Goal: Task Accomplishment & Management: Use online tool/utility

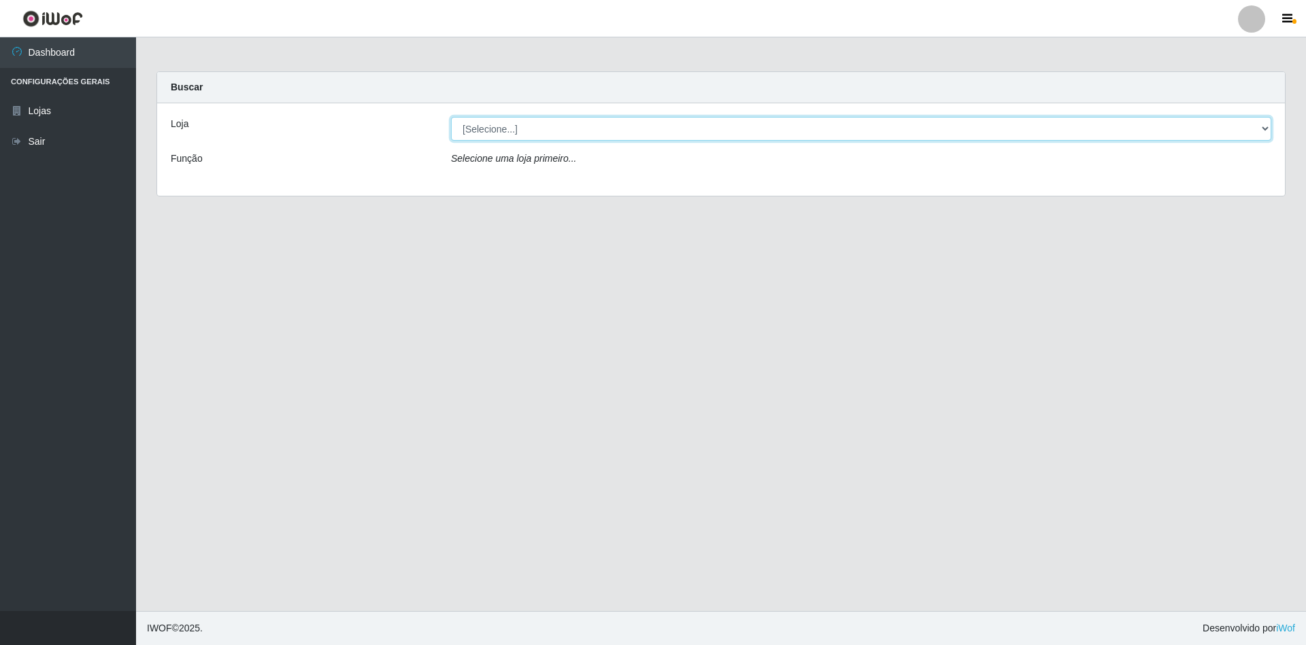
click at [490, 137] on select "[Selecione...] SuperShow - Asa Norte" at bounding box center [861, 129] width 820 height 24
select select "71"
click at [451, 117] on select "[Selecione...] SuperShow - Asa Norte" at bounding box center [861, 129] width 820 height 24
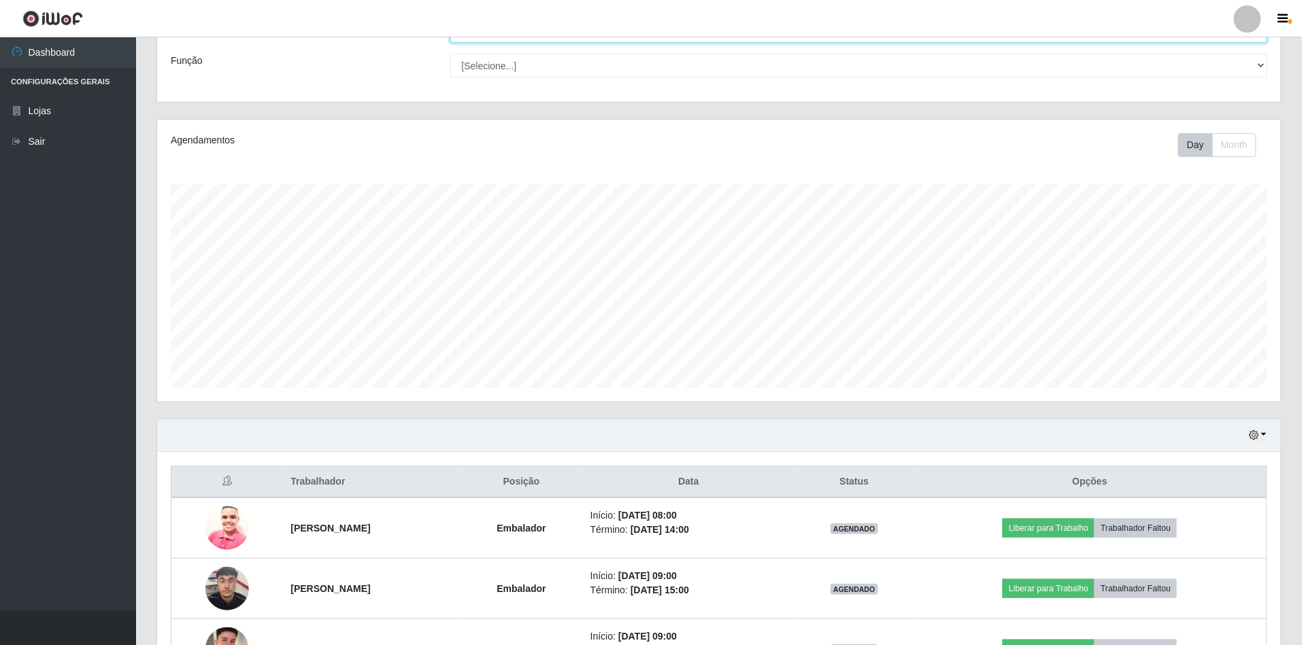
scroll to position [453, 0]
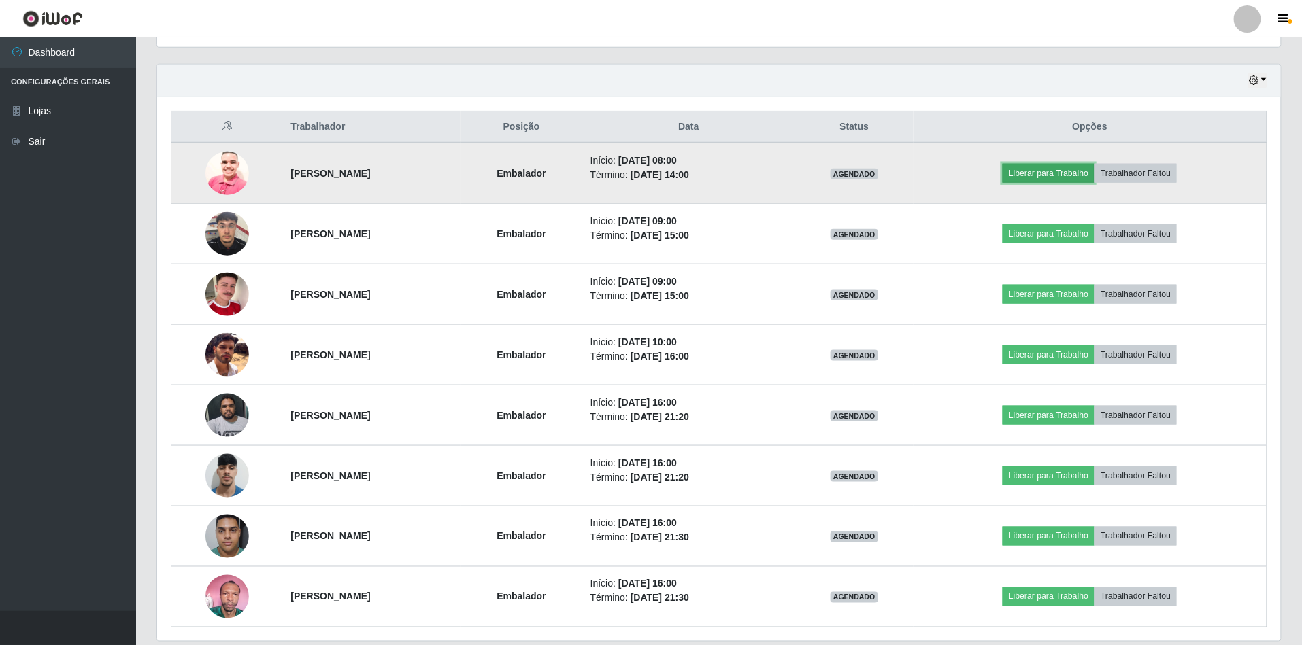
click at [1053, 173] on button "Liberar para Trabalho" at bounding box center [1048, 173] width 92 height 19
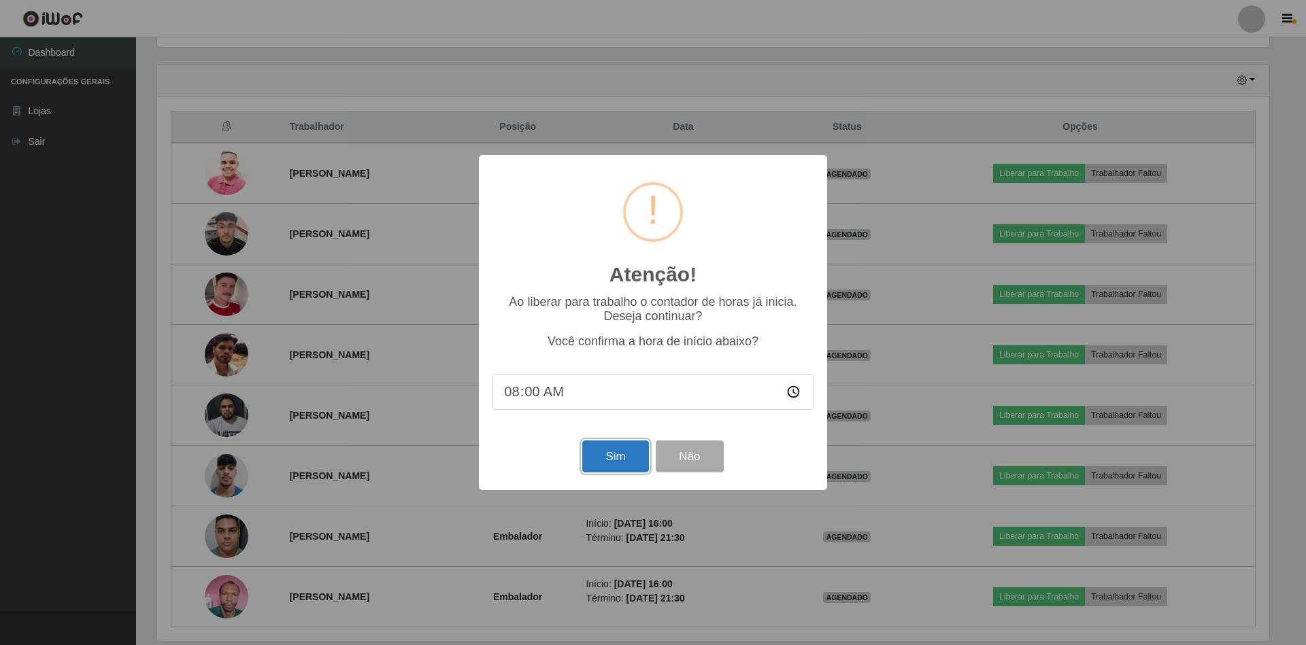
click at [596, 465] on button "Sim" at bounding box center [615, 457] width 66 height 32
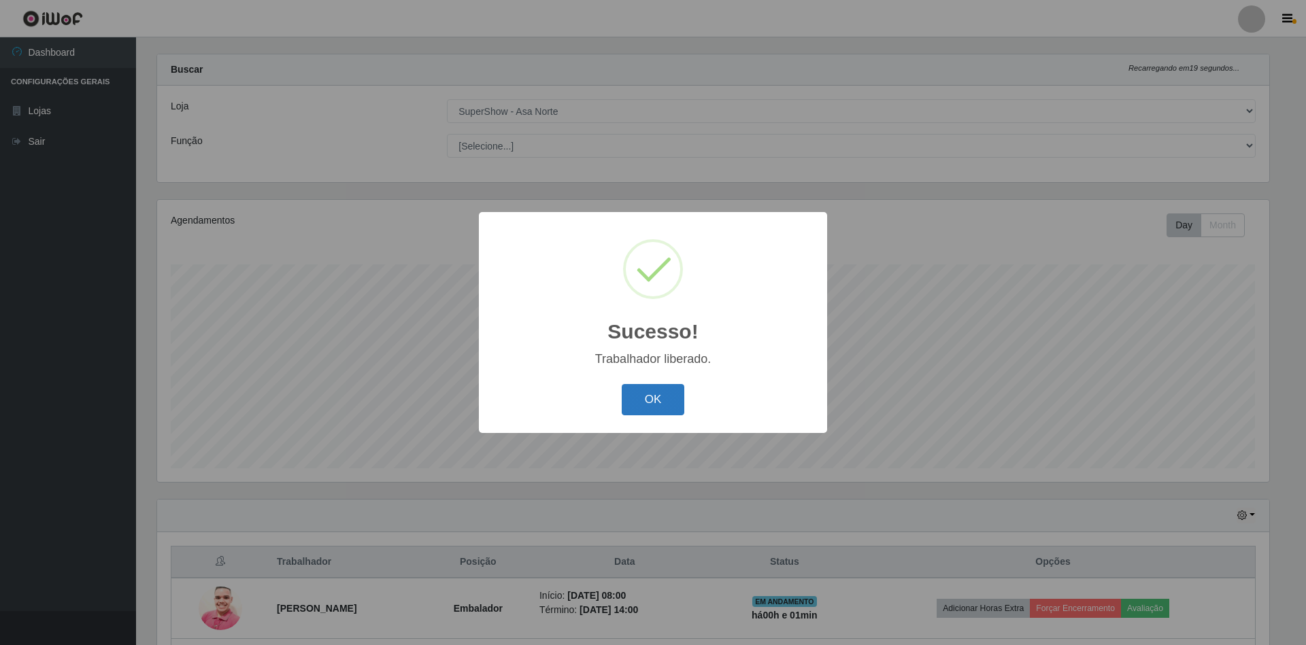
click at [637, 416] on button "OK" at bounding box center [653, 400] width 63 height 32
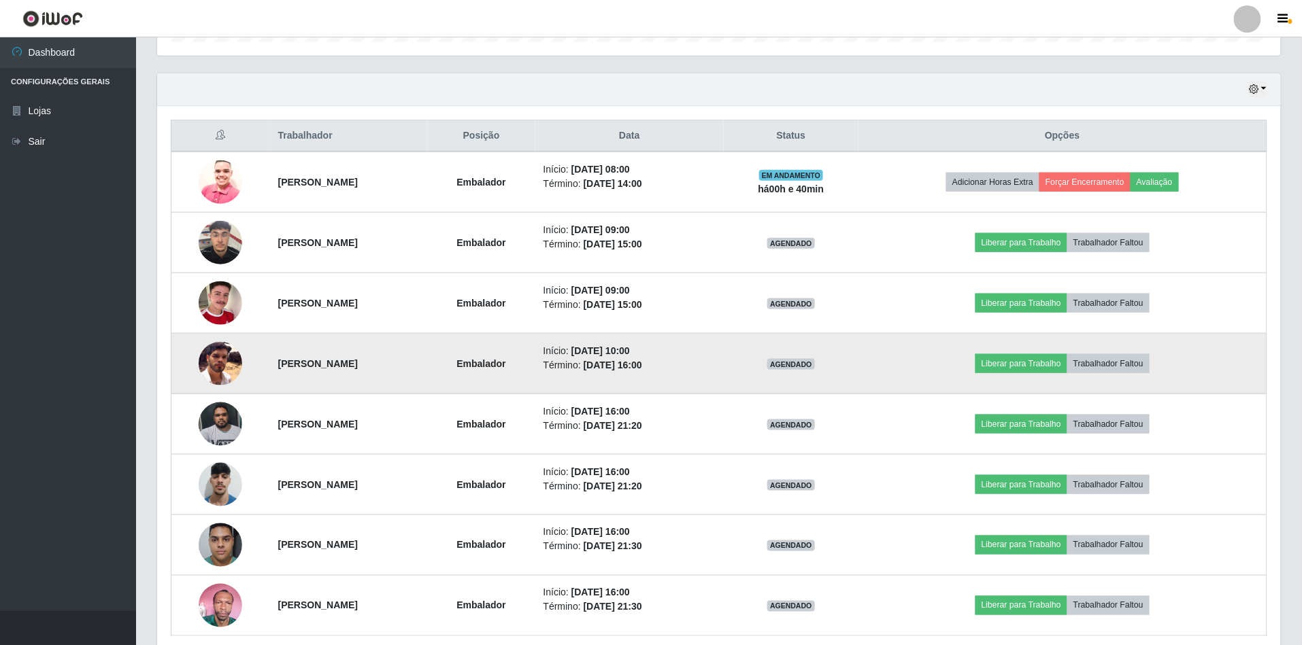
scroll to position [504, 0]
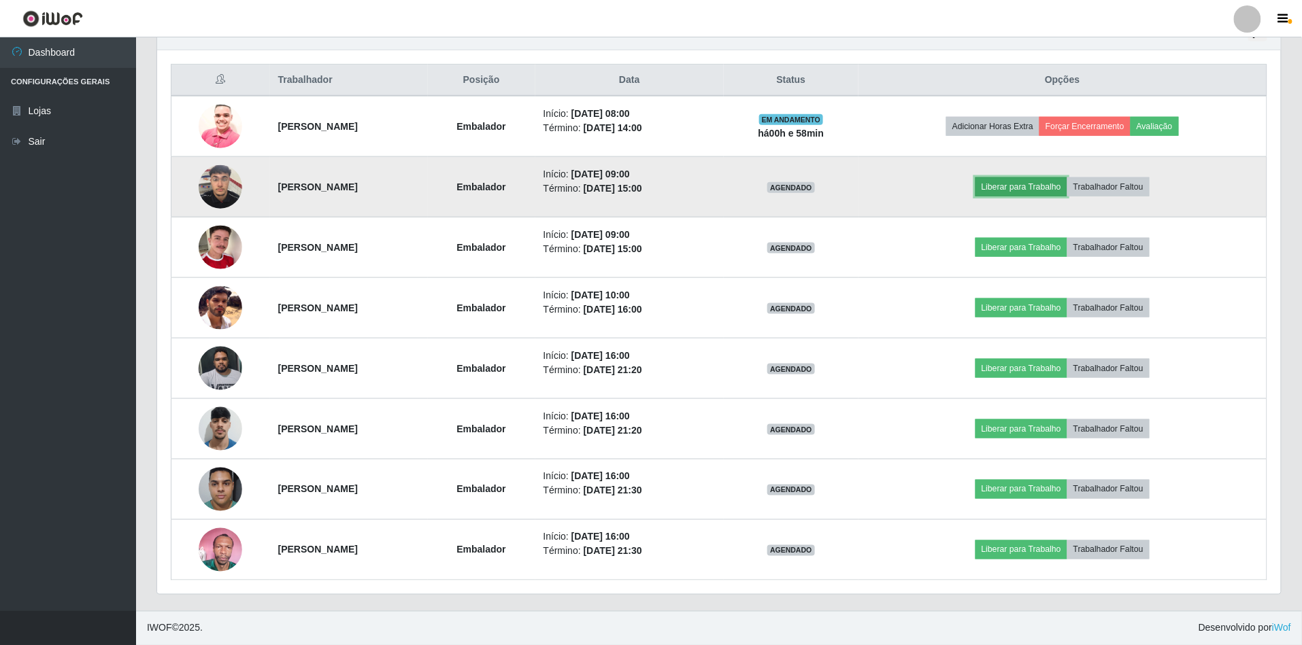
click at [1062, 184] on button "Liberar para Trabalho" at bounding box center [1021, 186] width 92 height 19
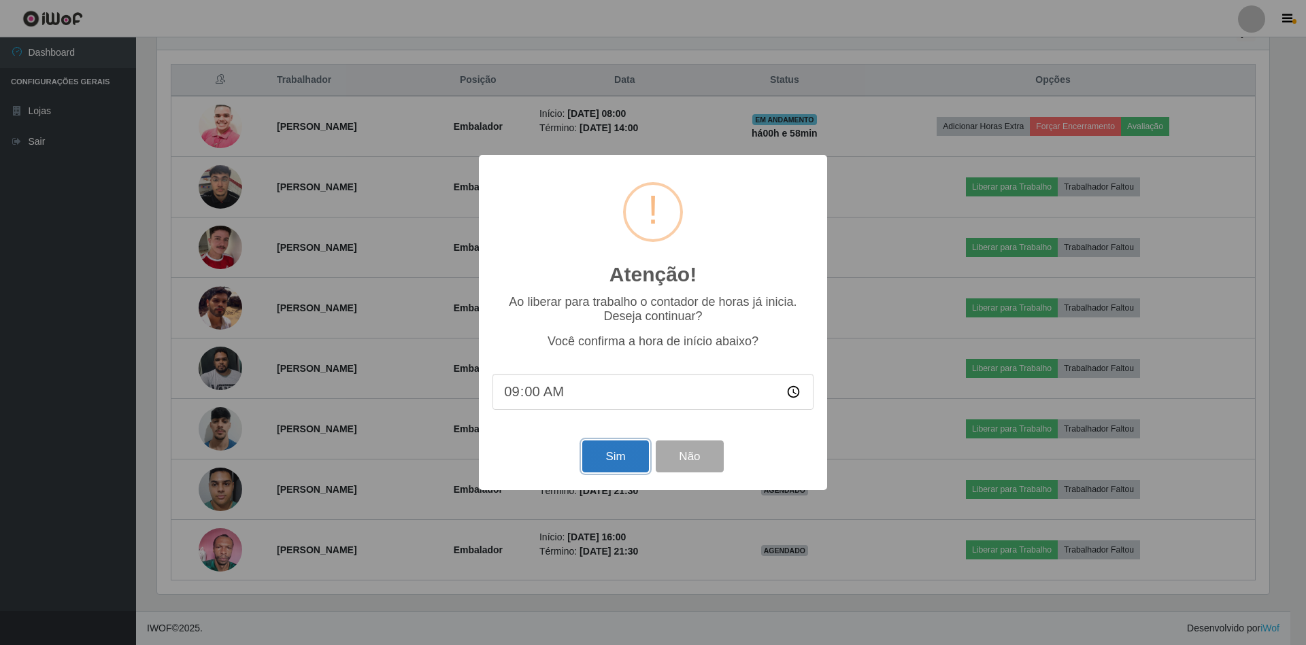
click at [610, 466] on button "Sim" at bounding box center [615, 457] width 66 height 32
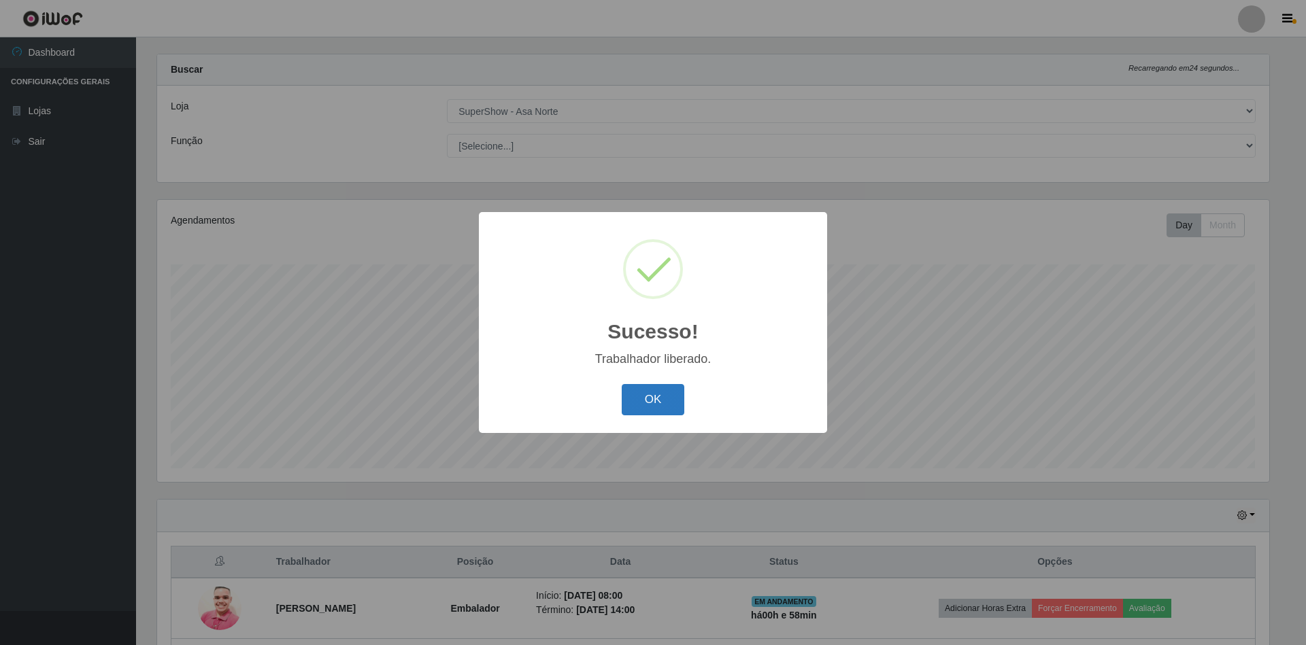
click at [659, 401] on button "OK" at bounding box center [653, 400] width 63 height 32
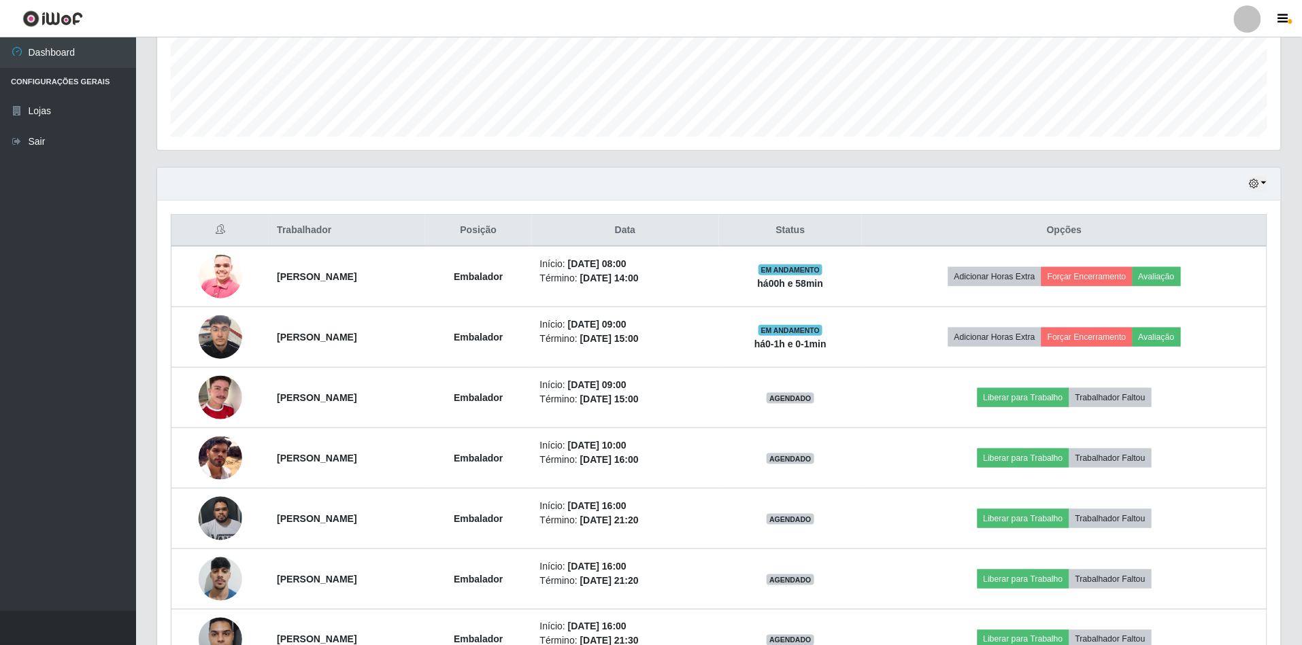
scroll to position [381, 0]
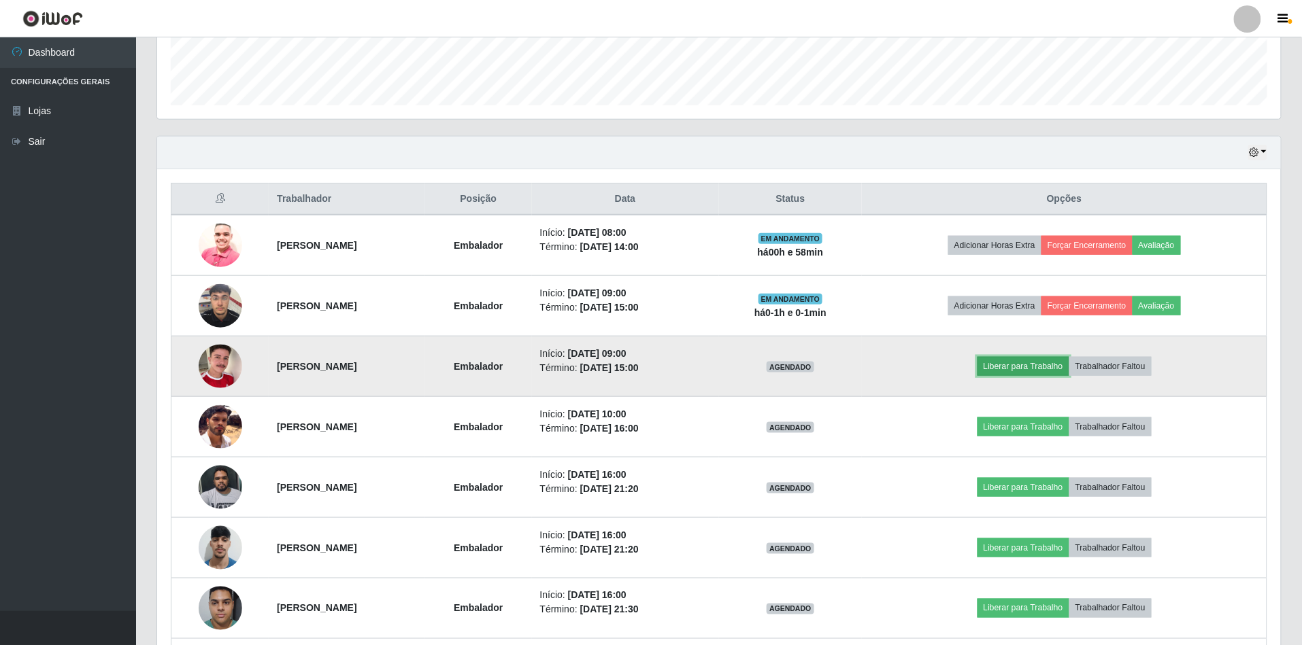
click at [1069, 366] on button "Liberar para Trabalho" at bounding box center [1023, 366] width 92 height 19
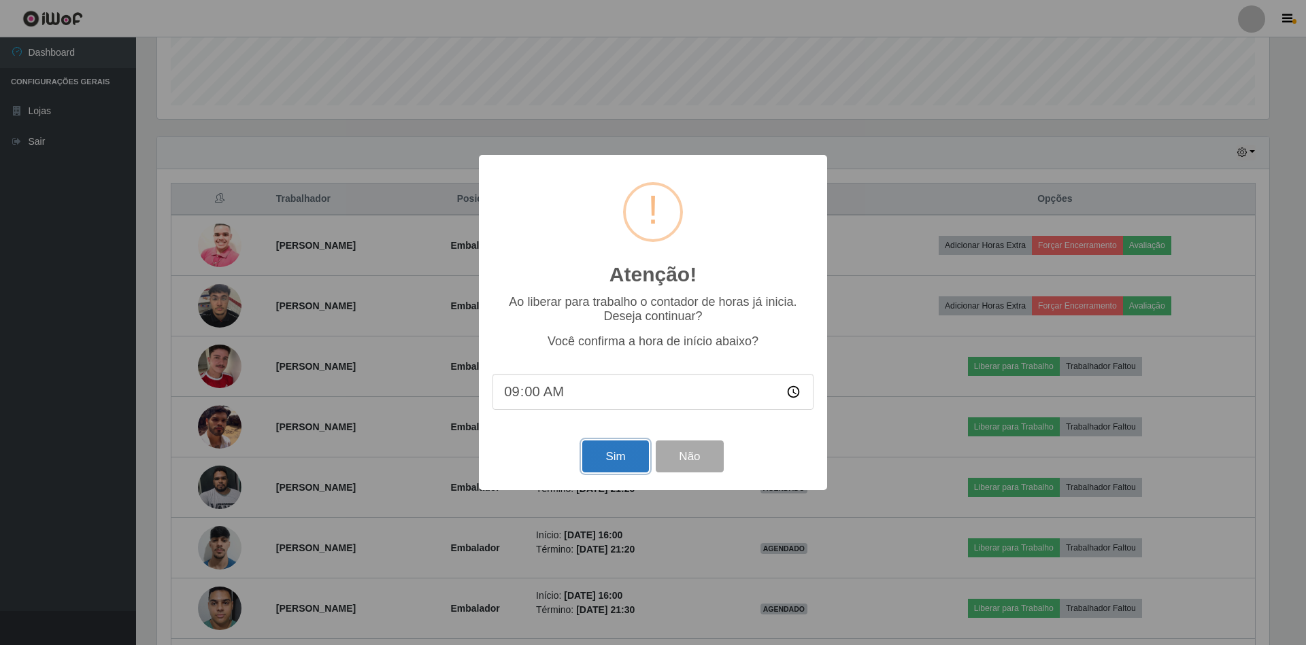
click at [613, 464] on button "Sim" at bounding box center [615, 457] width 66 height 32
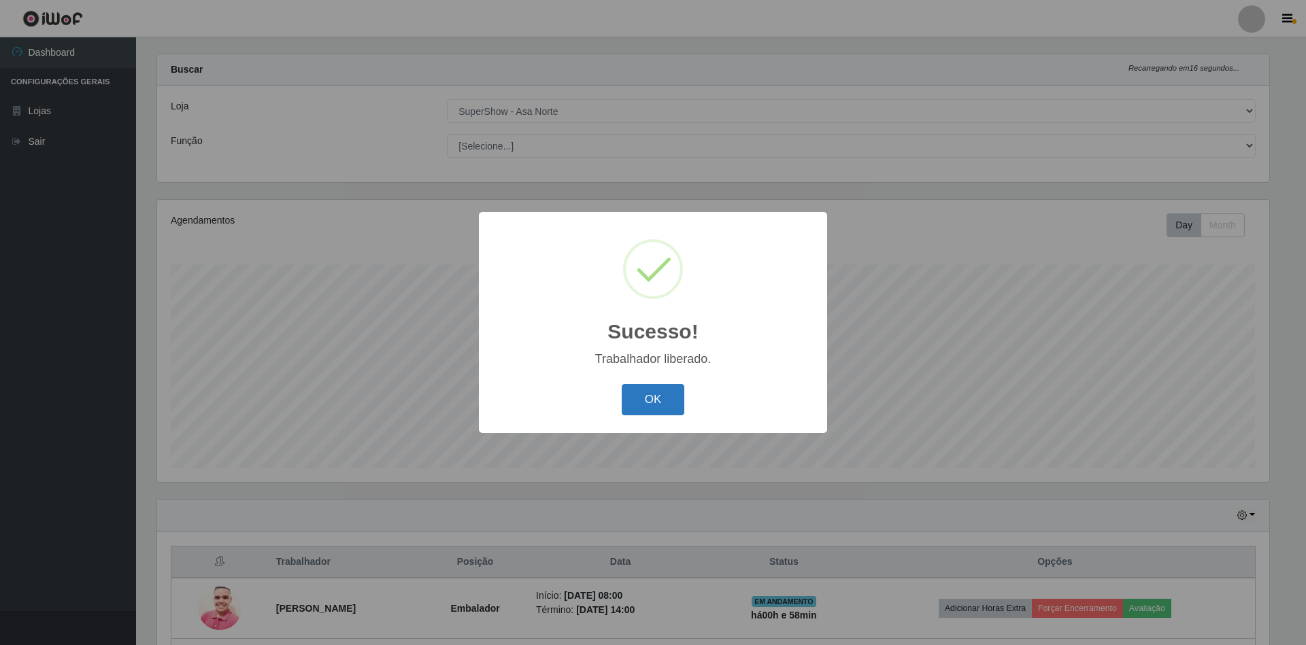
click at [659, 400] on button "OK" at bounding box center [653, 400] width 63 height 32
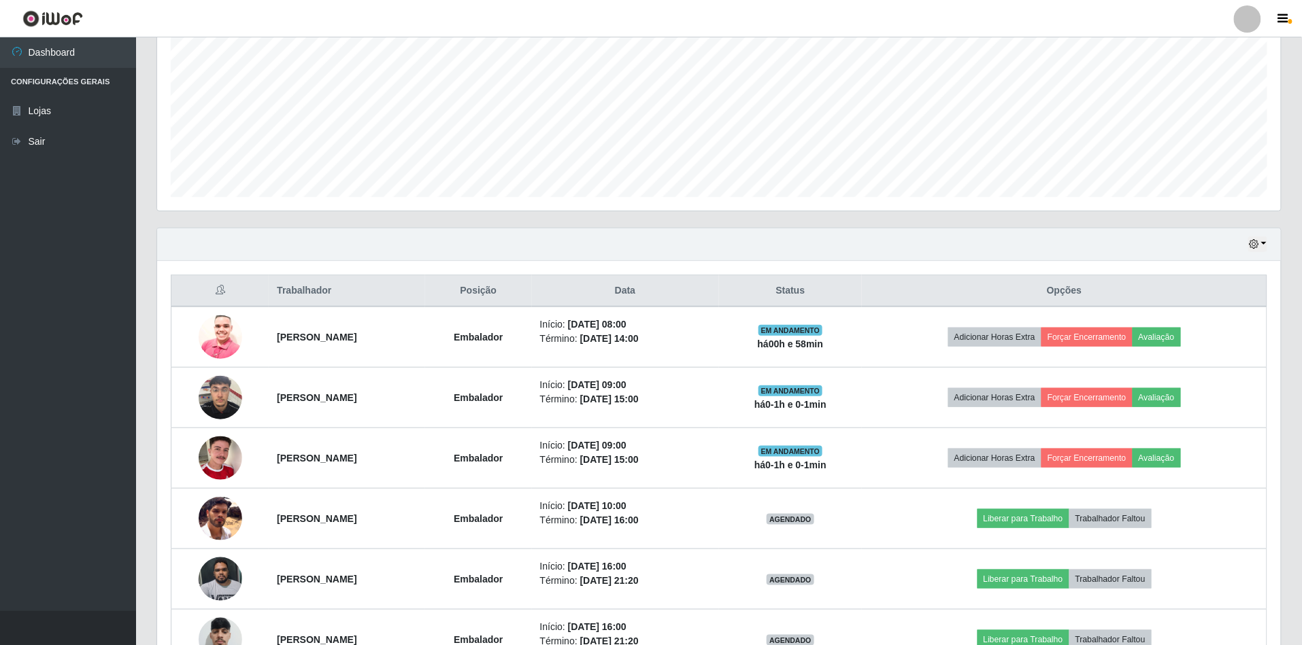
scroll to position [381, 0]
